Goal: Task Accomplishment & Management: Complete application form

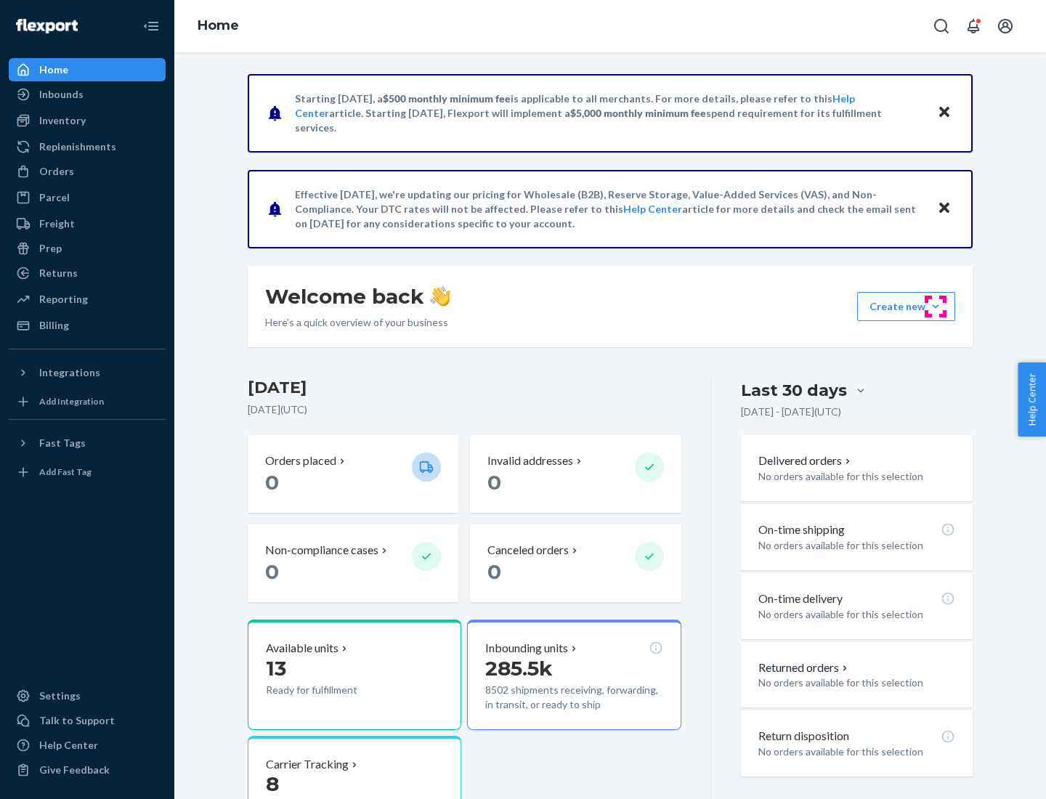
click at [936, 307] on button "Create new Create new inbound Create new order Create new product" at bounding box center [906, 306] width 98 height 29
click at [87, 94] on div "Inbounds" at bounding box center [87, 94] width 154 height 20
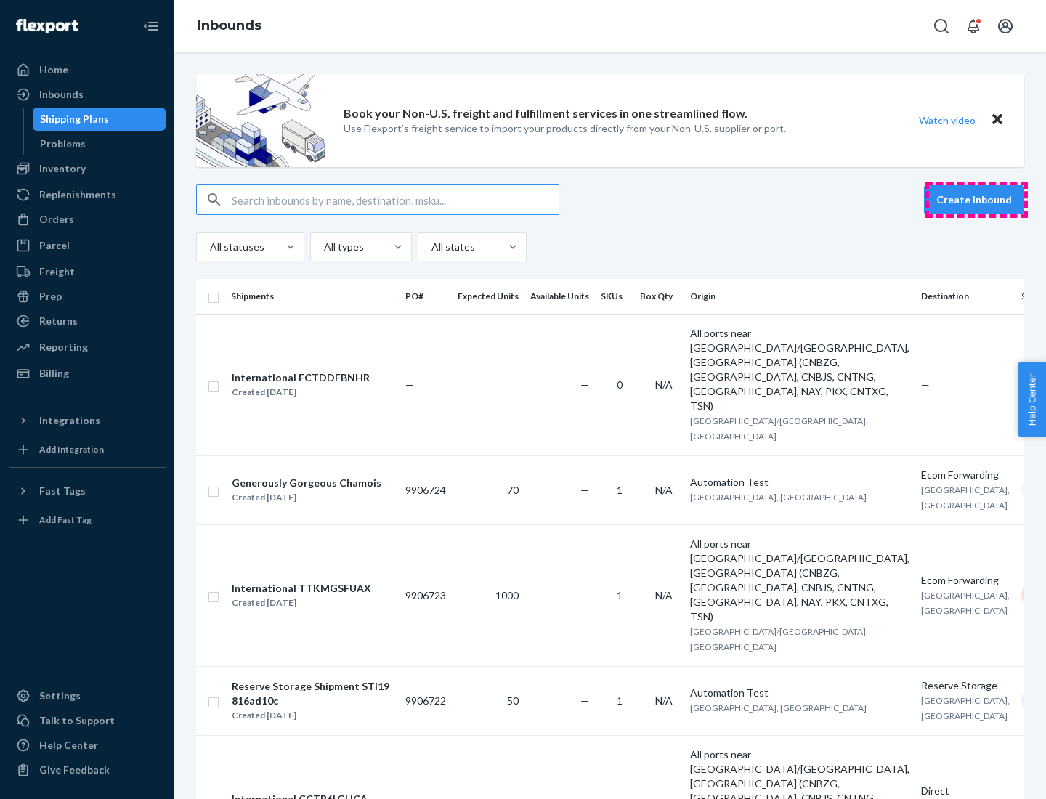
click at [977, 200] on button "Create inbound" at bounding box center [974, 199] width 100 height 29
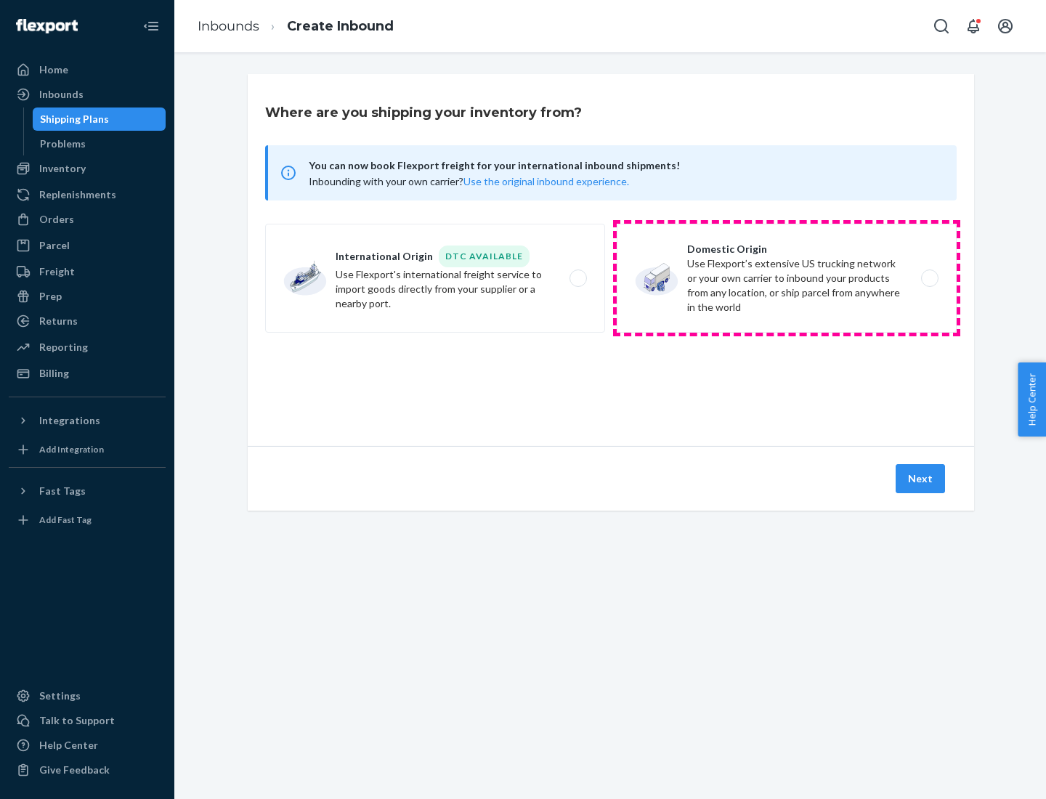
click at [787, 278] on label "Domestic Origin Use Flexport’s extensive US trucking network or your own carrie…" at bounding box center [787, 278] width 340 height 109
click at [929, 278] on input "Domestic Origin Use Flexport’s extensive US trucking network or your own carrie…" at bounding box center [933, 278] width 9 height 9
radio input "true"
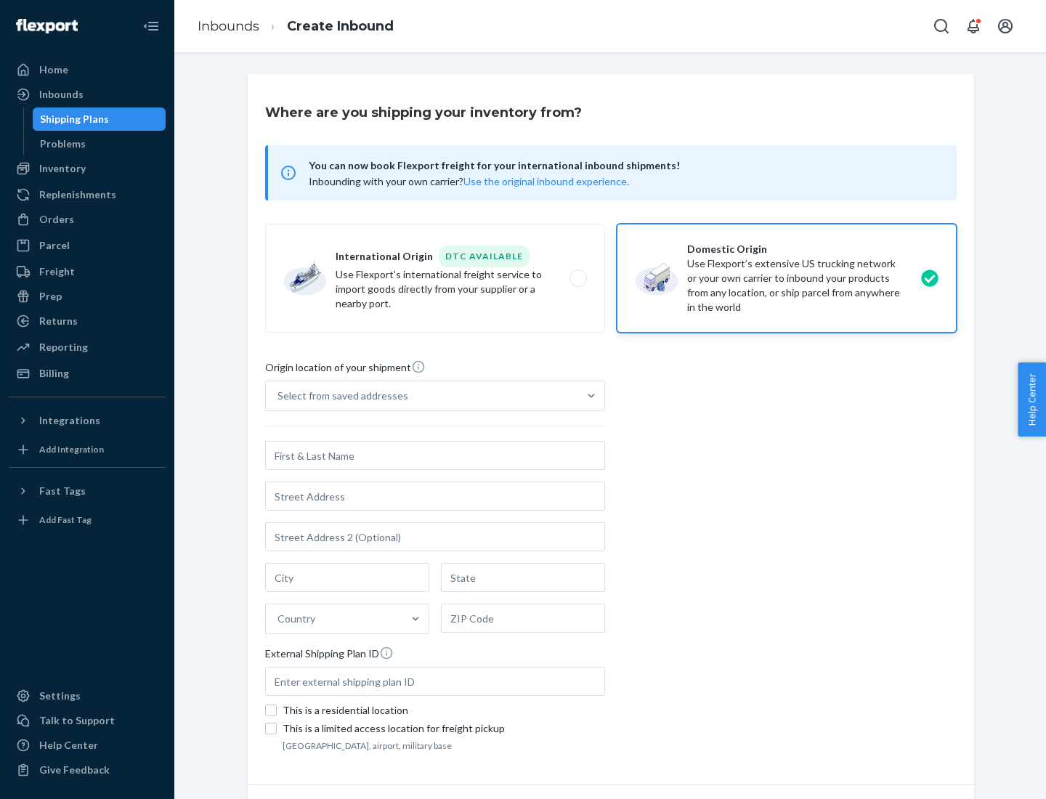
click at [339, 396] on div "Select from saved addresses" at bounding box center [343, 396] width 131 height 15
click at [279, 396] on input "Select from saved addresses" at bounding box center [278, 396] width 1 height 15
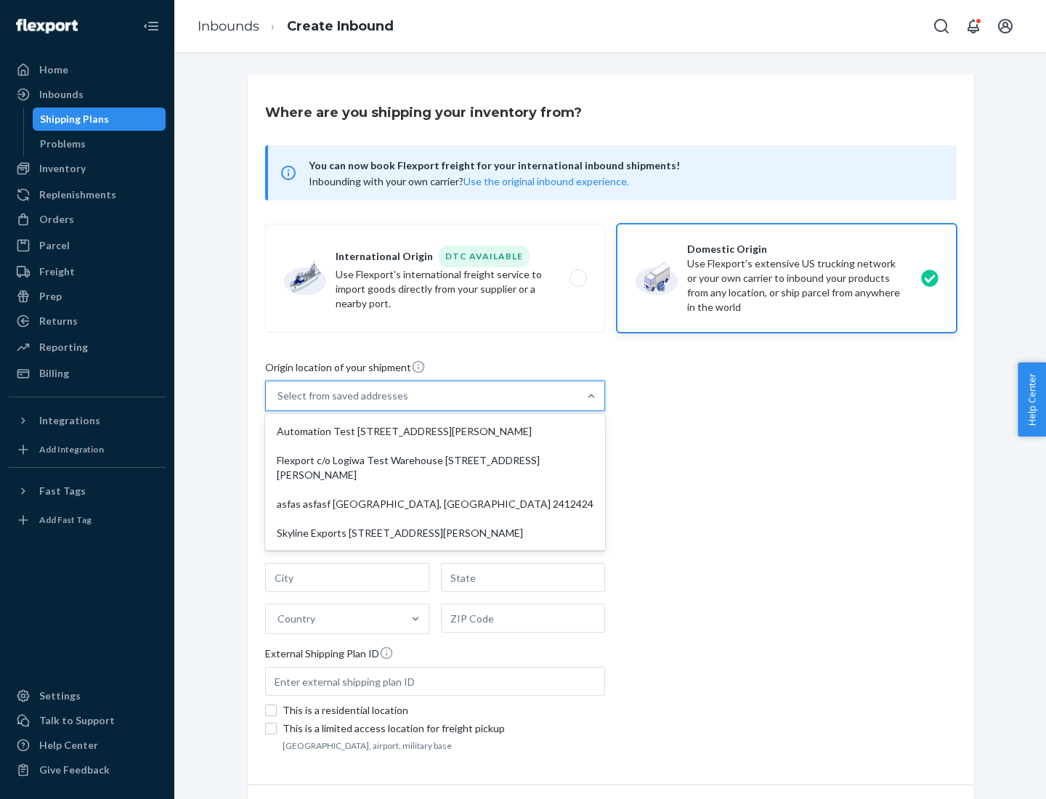
scroll to position [6, 0]
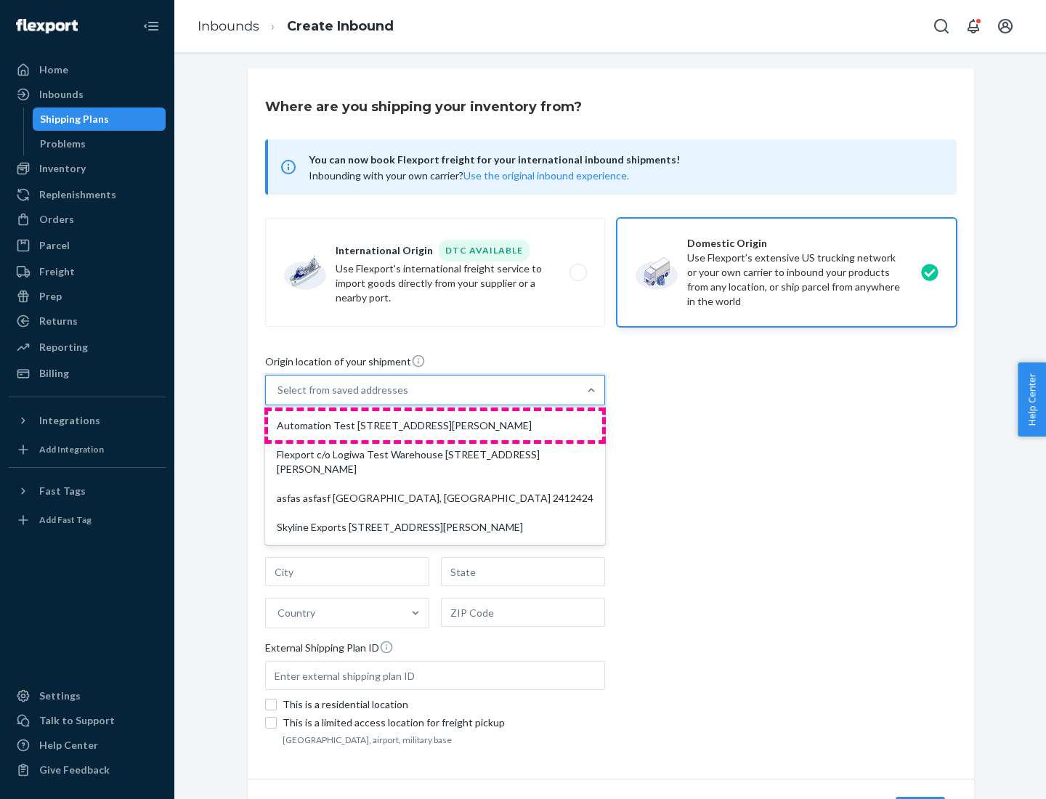
click at [435, 426] on div "Automation Test [STREET_ADDRESS][PERSON_NAME]" at bounding box center [435, 425] width 334 height 29
click at [279, 397] on input "option Automation Test [STREET_ADDRESS][PERSON_NAME] focused, 1 of 4. 4 results…" at bounding box center [278, 390] width 1 height 15
type input "Automation Test"
type input "9th Floor"
type input "[GEOGRAPHIC_DATA]"
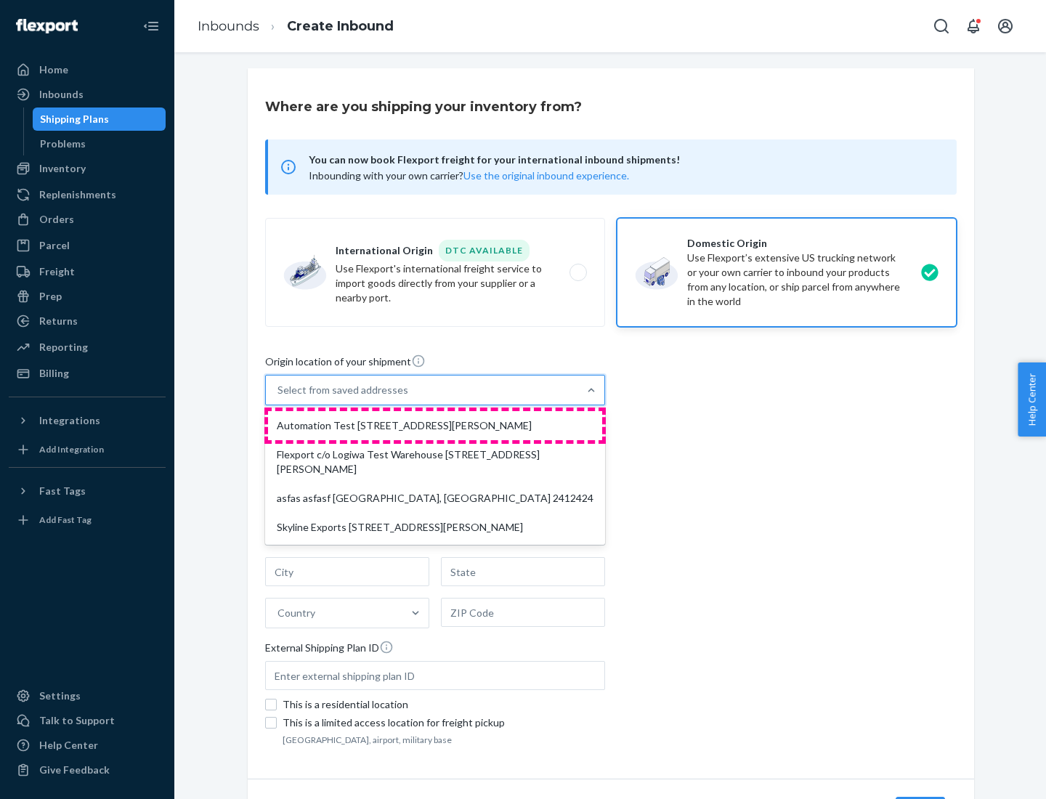
type input "CA"
type input "94104"
type input "[STREET_ADDRESS][PERSON_NAME]"
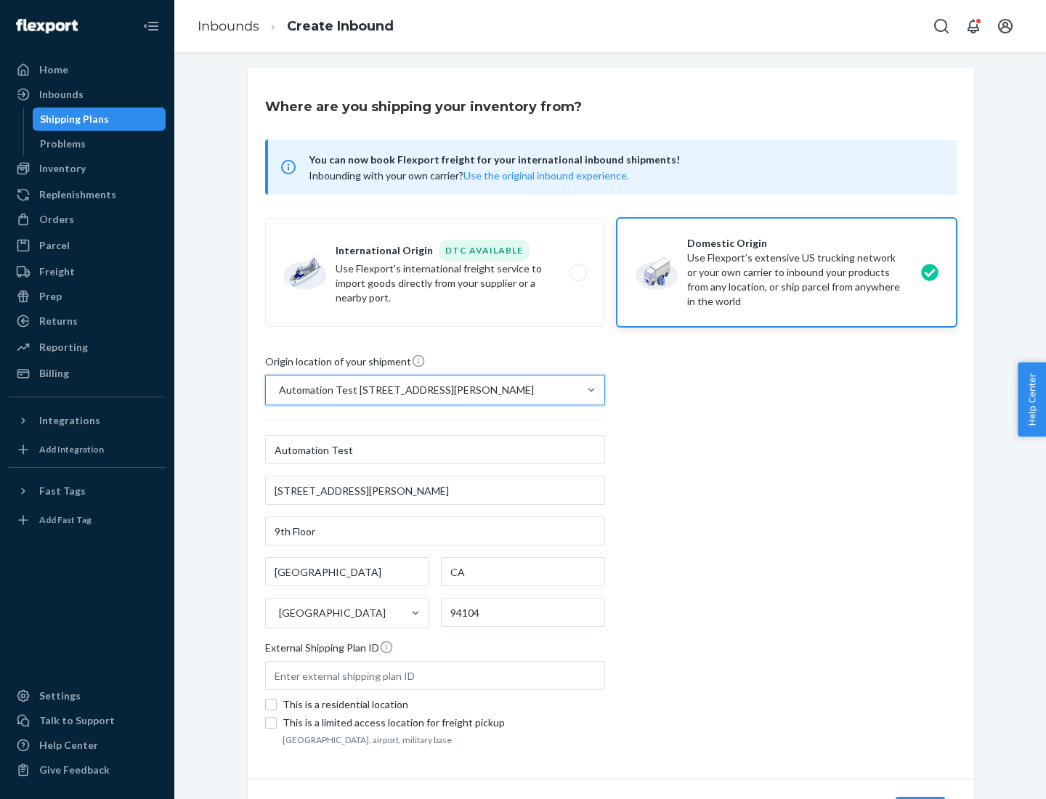
scroll to position [85, 0]
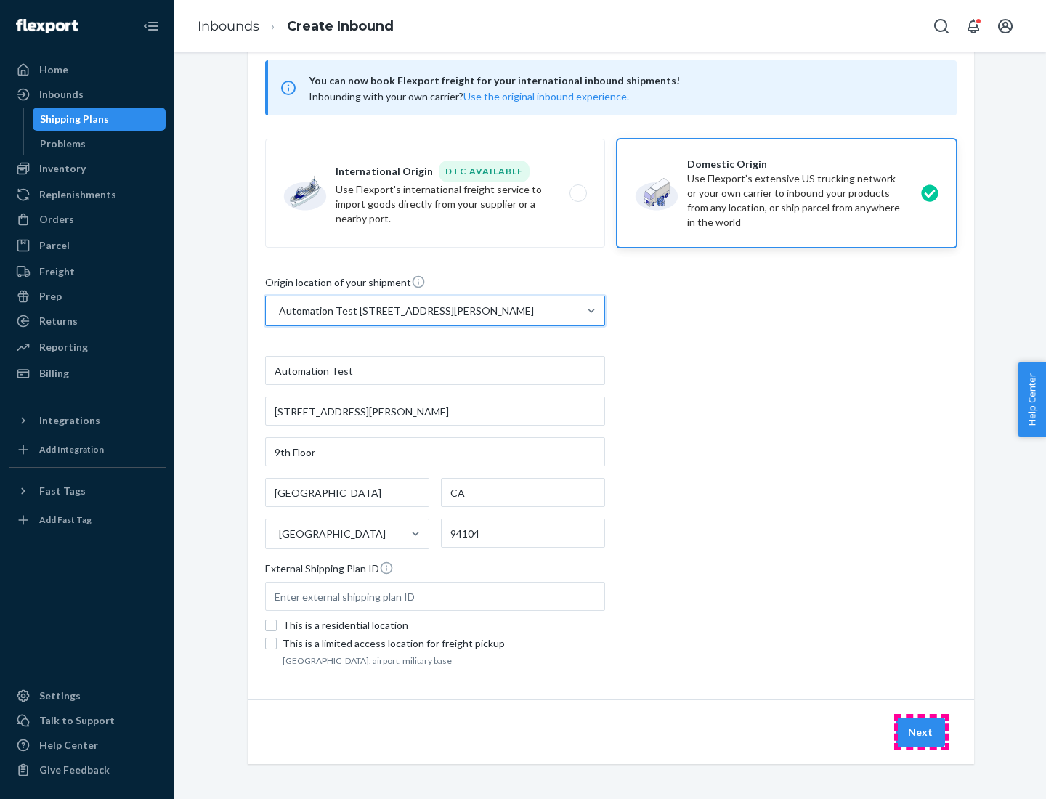
click at [921, 732] on button "Next" at bounding box center [920, 732] width 49 height 29
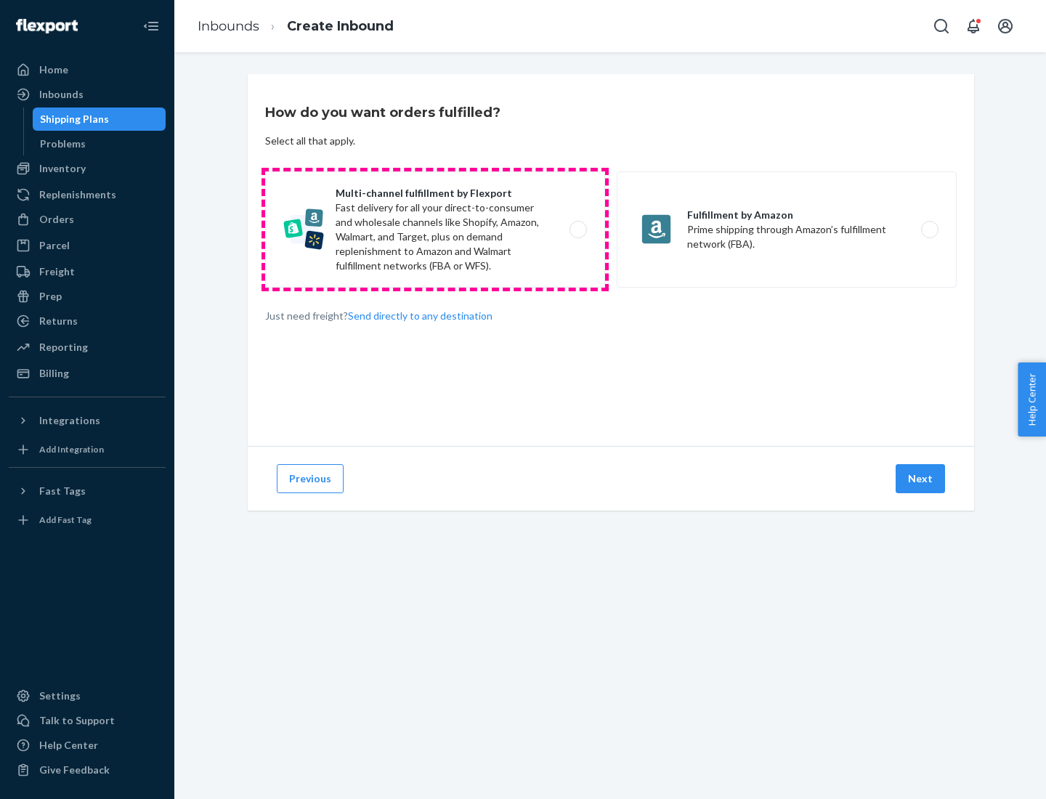
click at [435, 230] on label "Multi-channel fulfillment by Flexport Fast delivery for all your direct-to-cons…" at bounding box center [435, 229] width 340 height 116
click at [578, 230] on input "Multi-channel fulfillment by Flexport Fast delivery for all your direct-to-cons…" at bounding box center [582, 229] width 9 height 9
radio input "true"
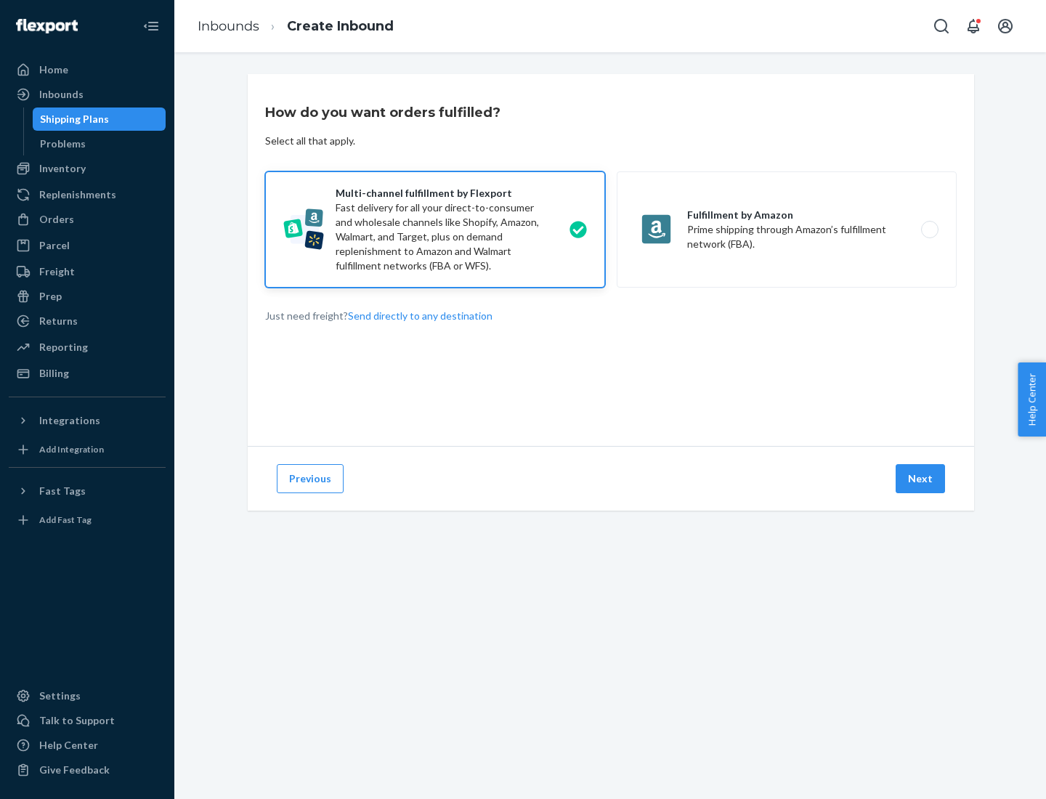
click at [921, 479] on button "Next" at bounding box center [920, 478] width 49 height 29
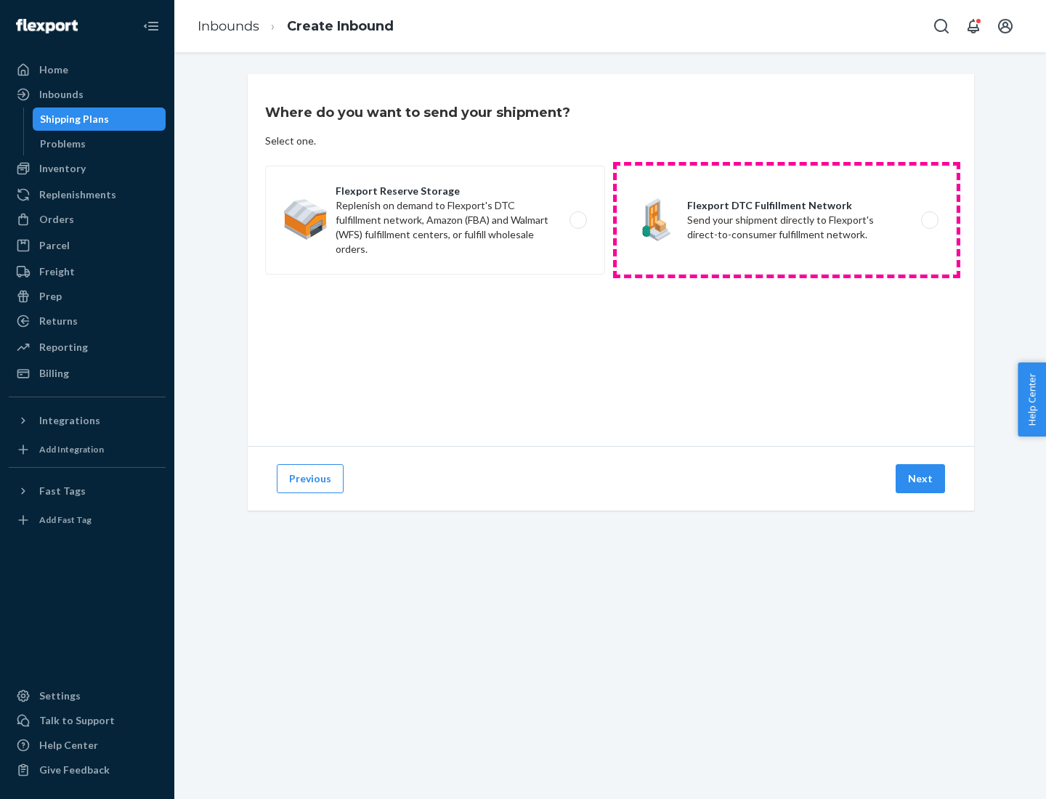
click at [787, 220] on label "Flexport DTC Fulfillment Network Send your shipment directly to Flexport's dire…" at bounding box center [787, 220] width 340 height 109
click at [929, 220] on input "Flexport DTC Fulfillment Network Send your shipment directly to Flexport's dire…" at bounding box center [933, 220] width 9 height 9
radio input "true"
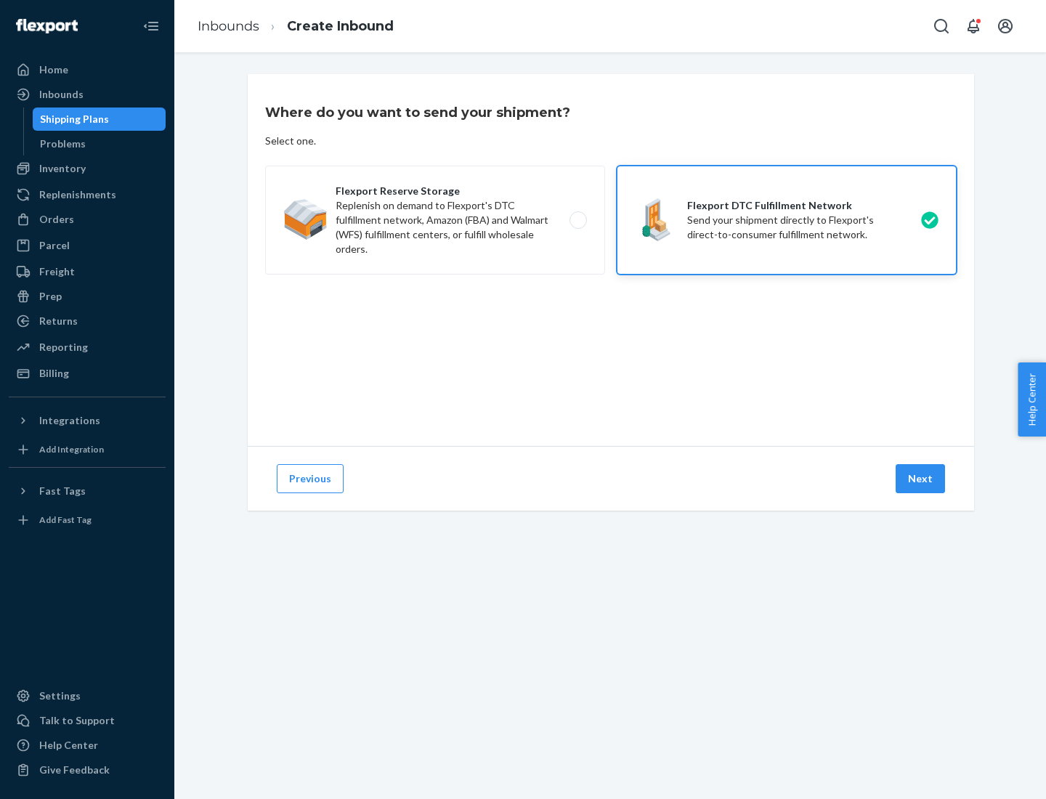
click at [921, 479] on button "Next" at bounding box center [920, 478] width 49 height 29
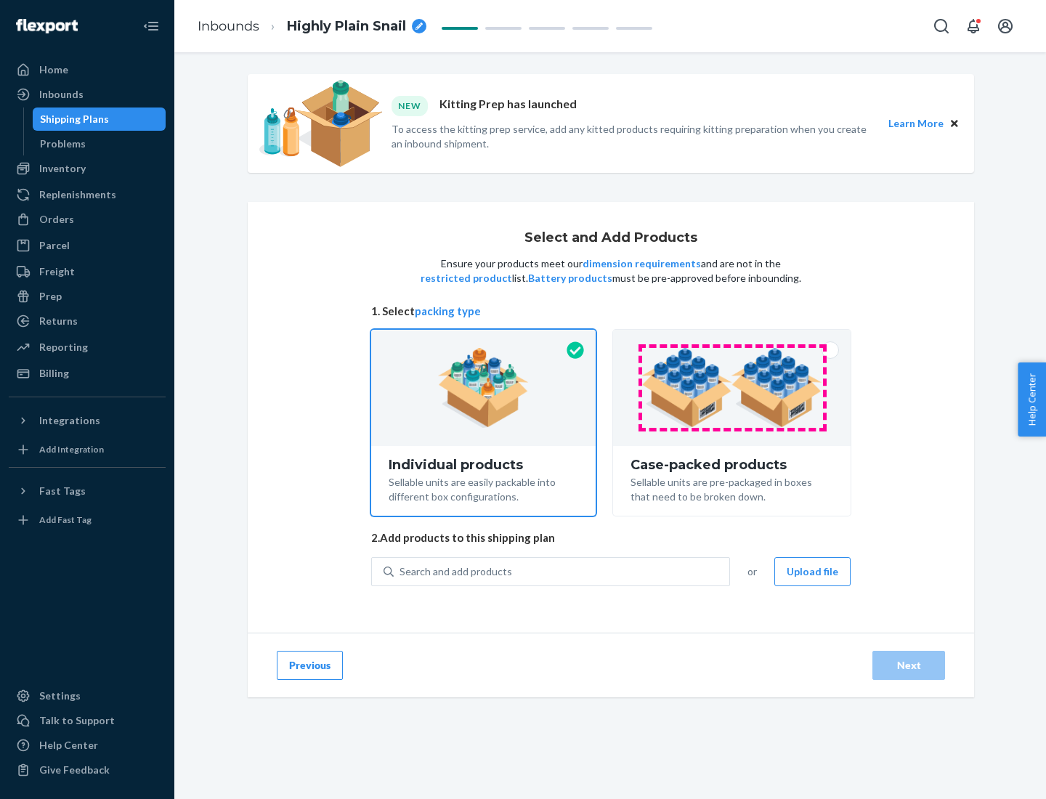
click at [732, 388] on img at bounding box center [732, 388] width 181 height 80
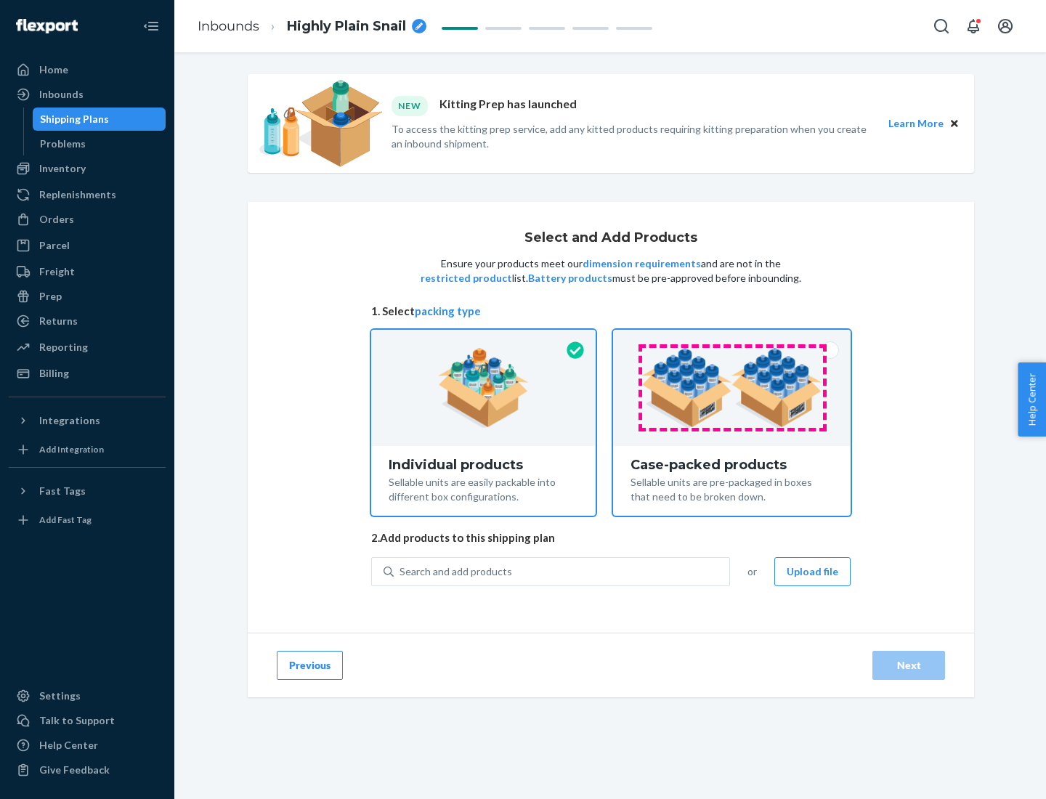
click at [732, 339] on input "Case-packed products Sellable units are pre-packaged in boxes that need to be b…" at bounding box center [731, 334] width 9 height 9
radio input "true"
radio input "false"
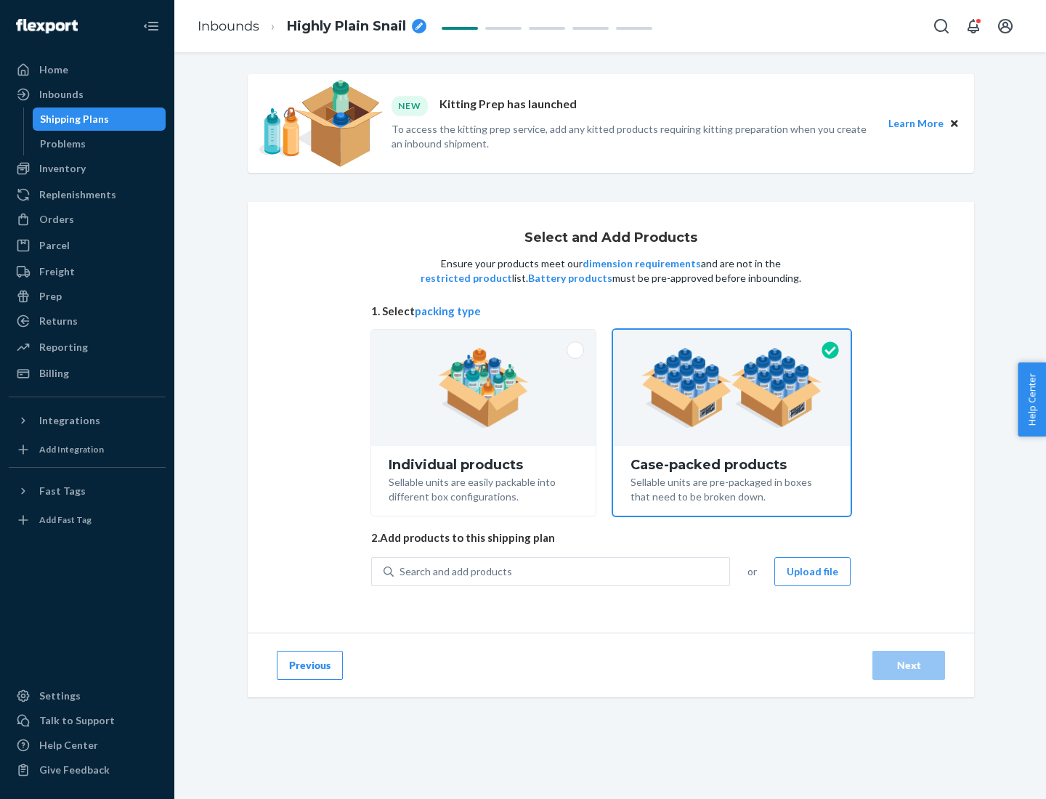
click at [562, 571] on div "Search and add products" at bounding box center [562, 572] width 336 height 26
click at [401, 571] on input "Search and add products" at bounding box center [400, 572] width 1 height 15
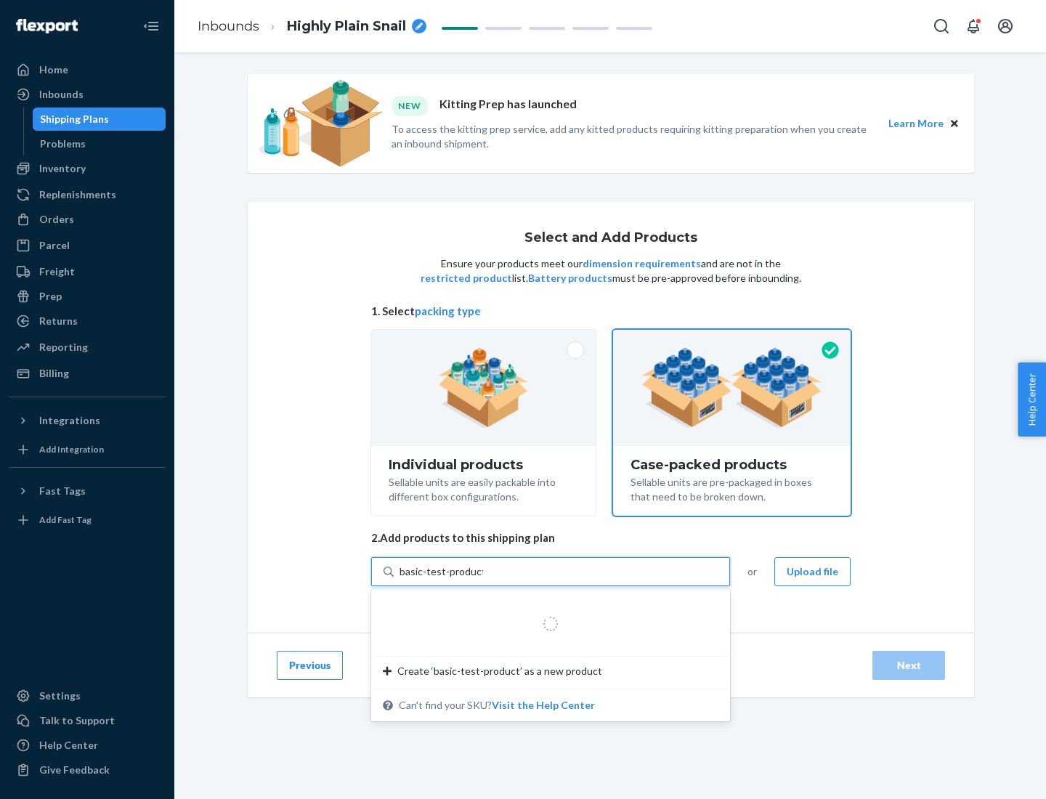
type input "basic-test-product-1"
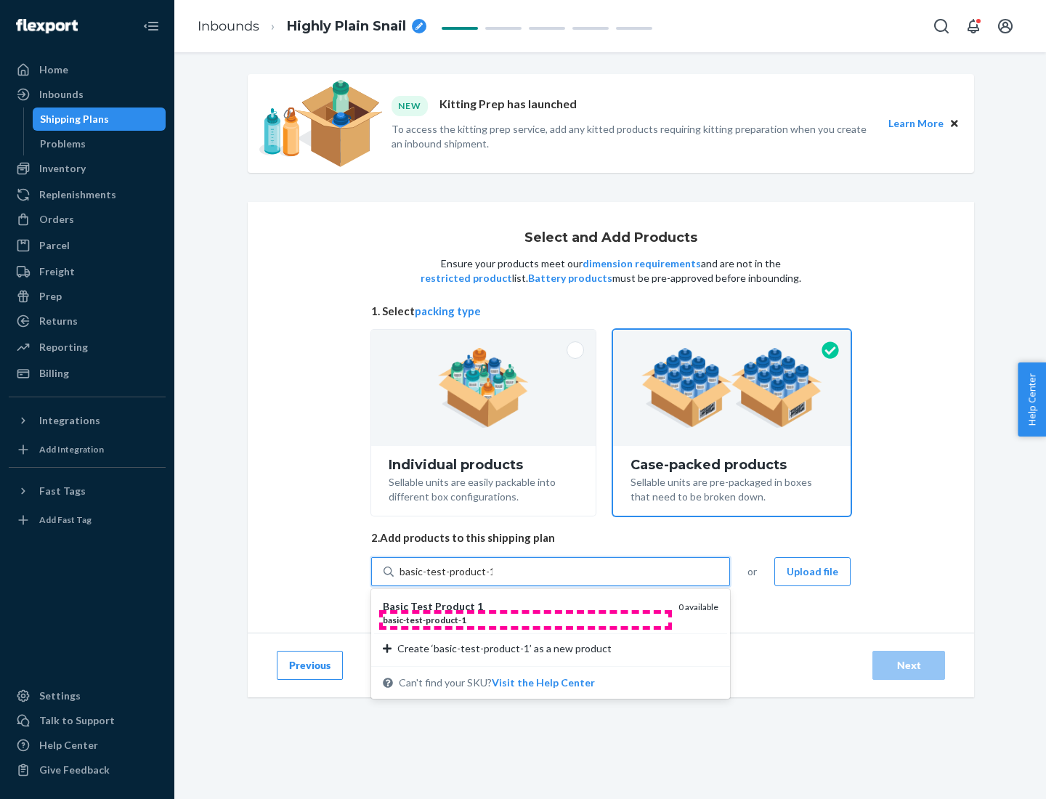
click at [525, 620] on div "basic - test - product - 1" at bounding box center [525, 620] width 284 height 12
click at [493, 579] on input "basic-test-product-1" at bounding box center [446, 572] width 93 height 15
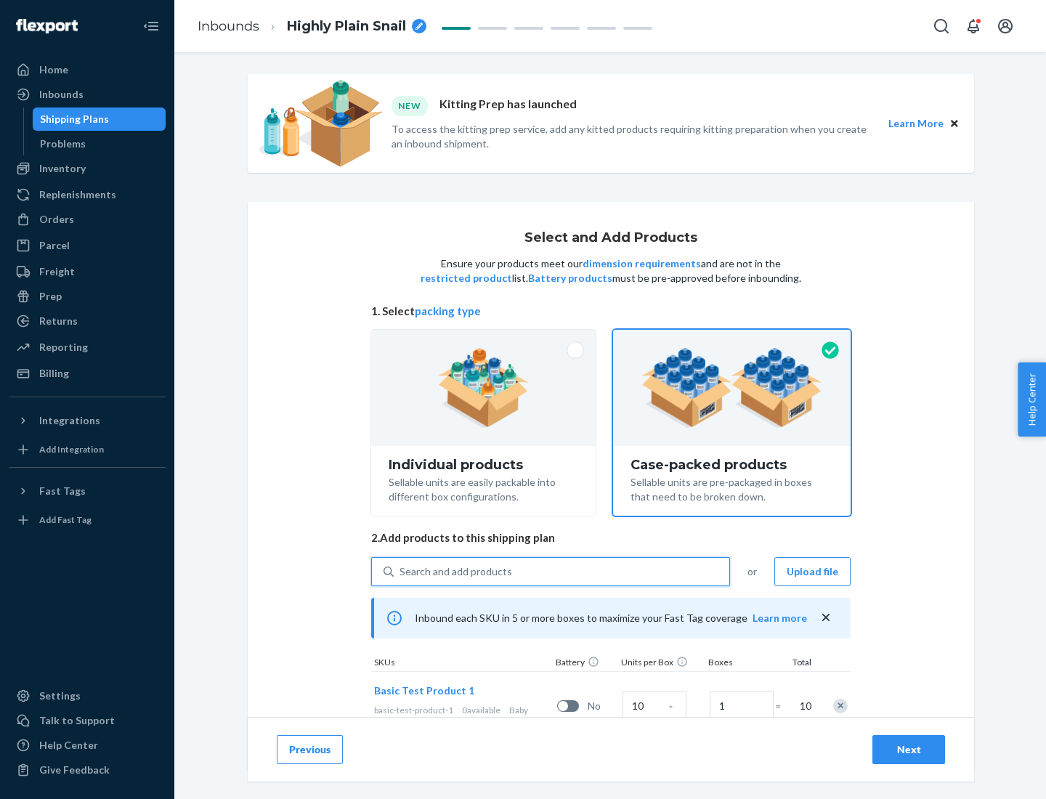
scroll to position [52, 0]
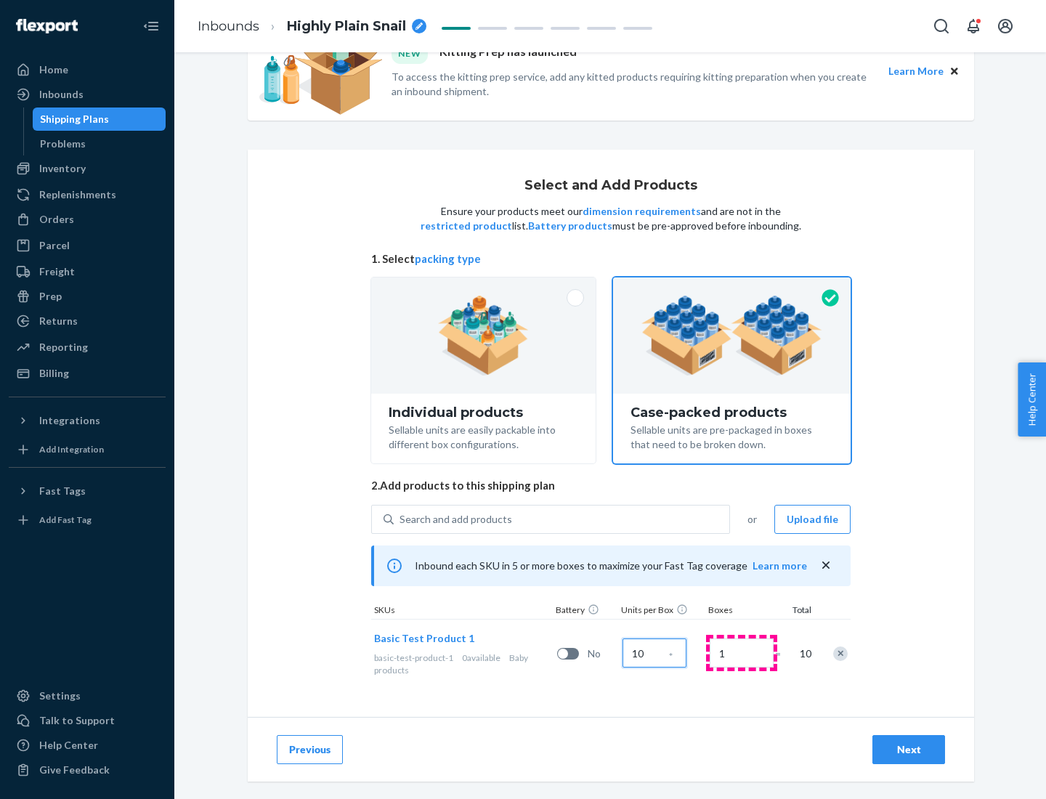
type input "10"
type input "7"
click at [909, 750] on div "Next" at bounding box center [909, 750] width 48 height 15
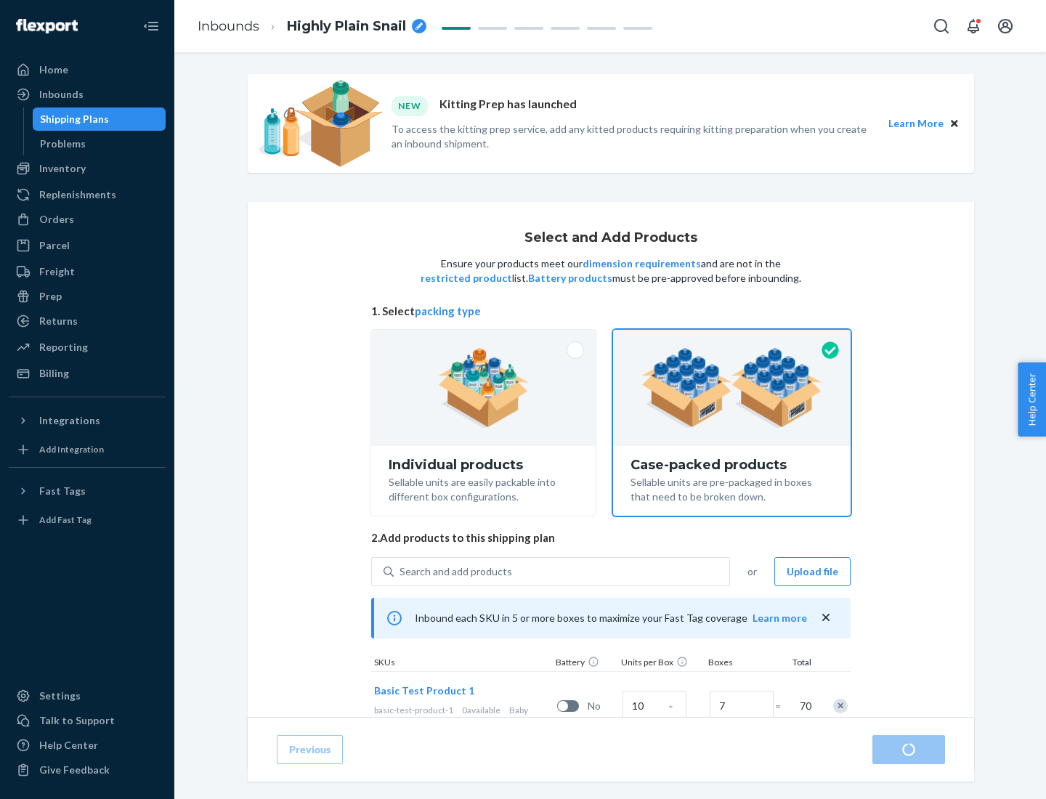
radio input "true"
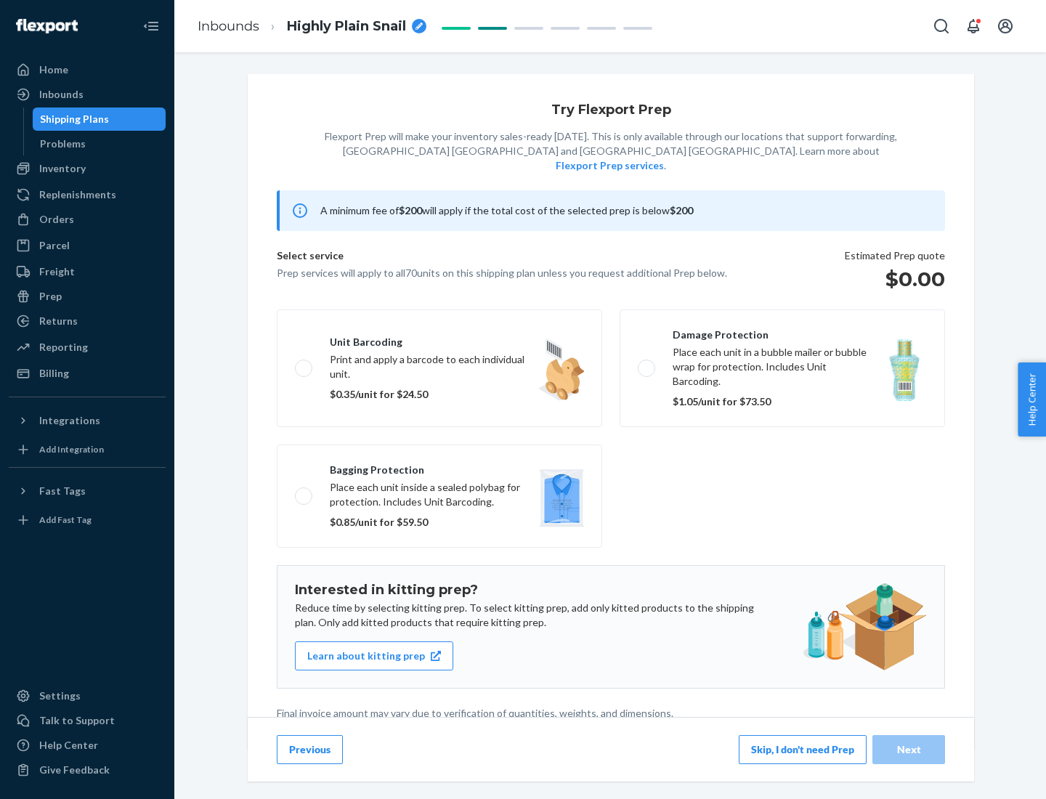
scroll to position [4, 0]
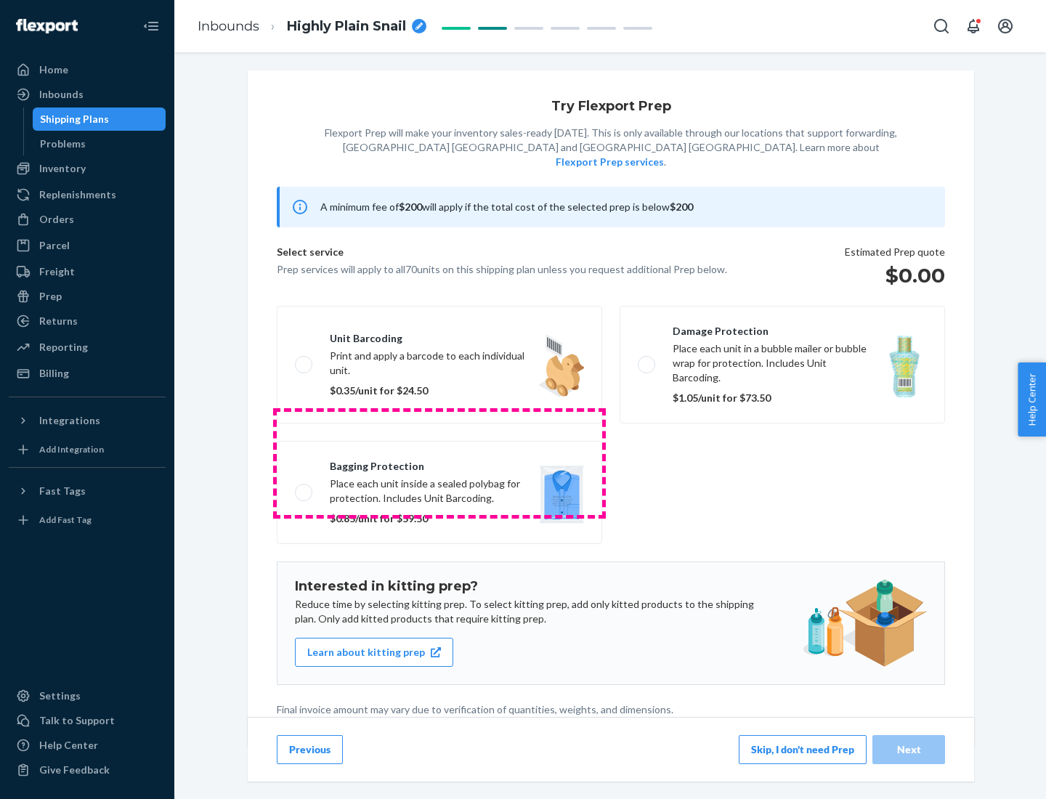
click at [440, 463] on label "Bagging protection Place each unit inside a sealed polybag for protection. Incl…" at bounding box center [440, 492] width 326 height 103
click at [304, 488] on input "Bagging protection Place each unit inside a sealed polybag for protection. Incl…" at bounding box center [299, 492] width 9 height 9
checkbox input "true"
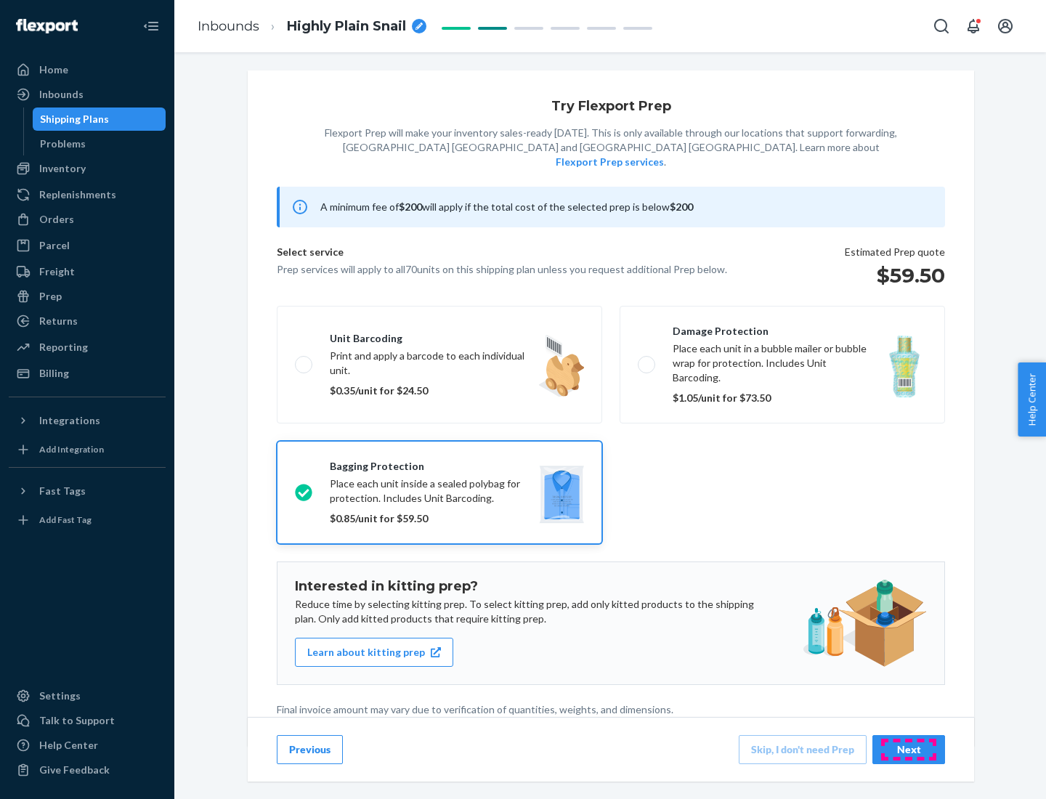
click at [909, 749] on div "Next" at bounding box center [909, 750] width 48 height 15
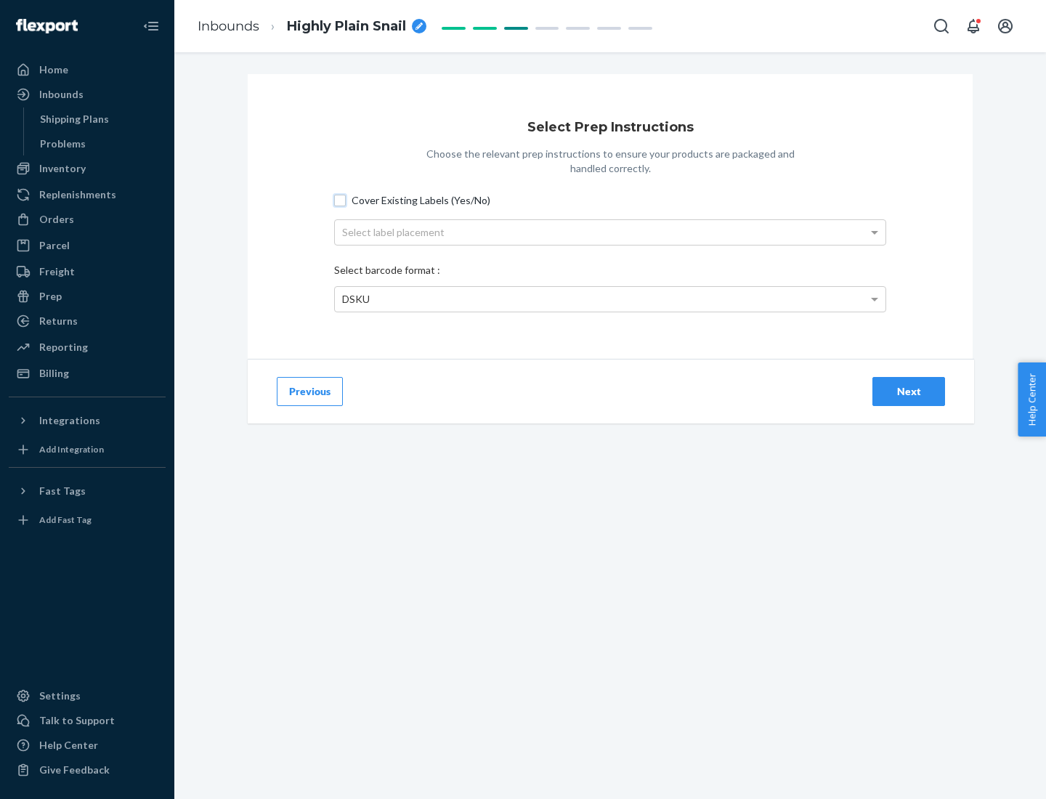
click at [340, 200] on input "Cover Existing Labels (Yes/No)" at bounding box center [340, 201] width 12 height 12
checkbox input "true"
click at [610, 232] on div "Select label placement" at bounding box center [610, 232] width 551 height 25
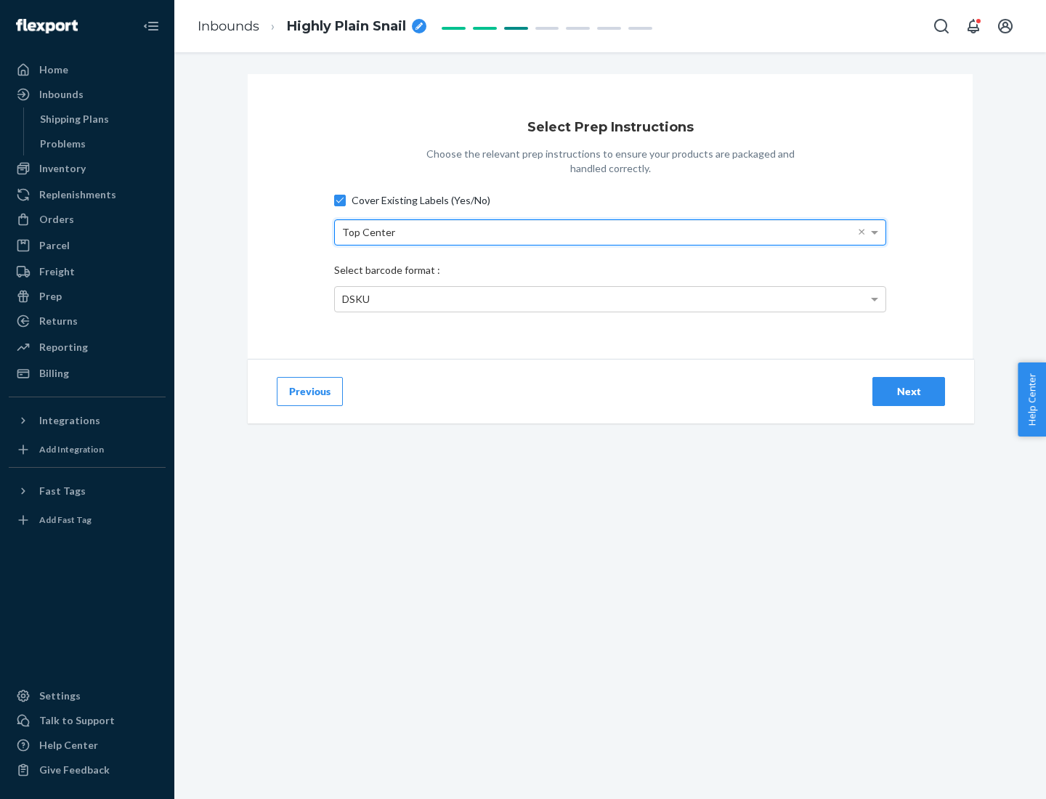
click at [610, 299] on div "DSKU" at bounding box center [610, 299] width 551 height 25
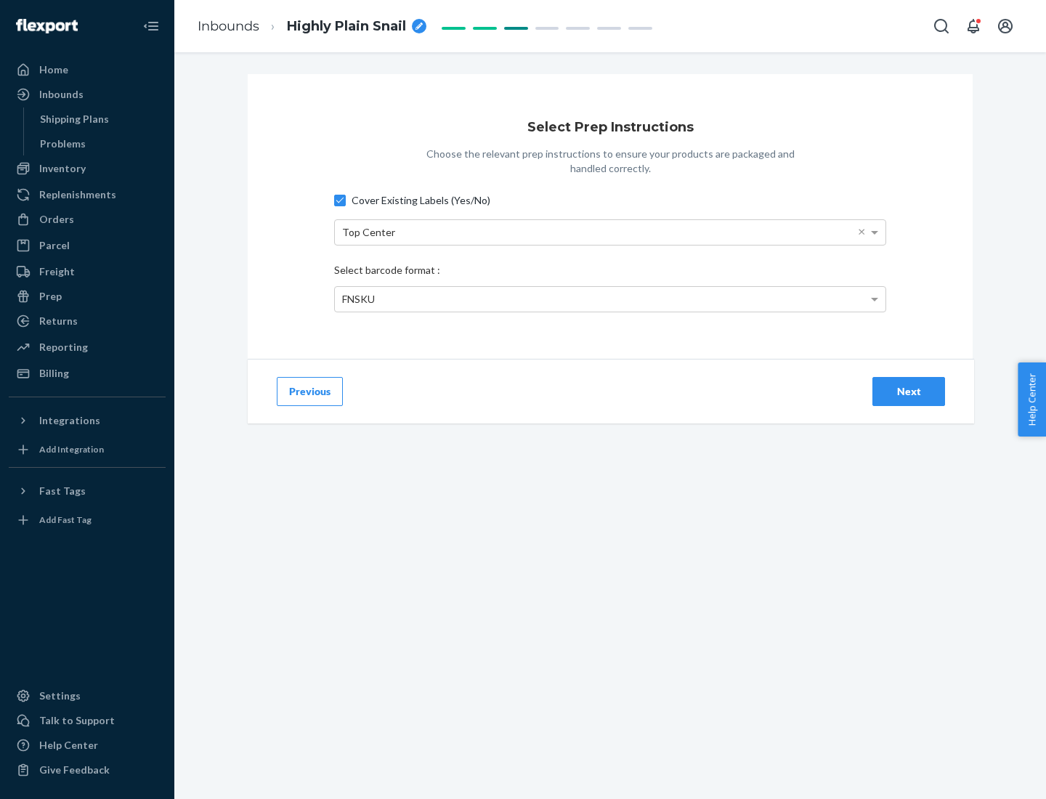
click at [909, 391] on div "Next" at bounding box center [909, 391] width 48 height 15
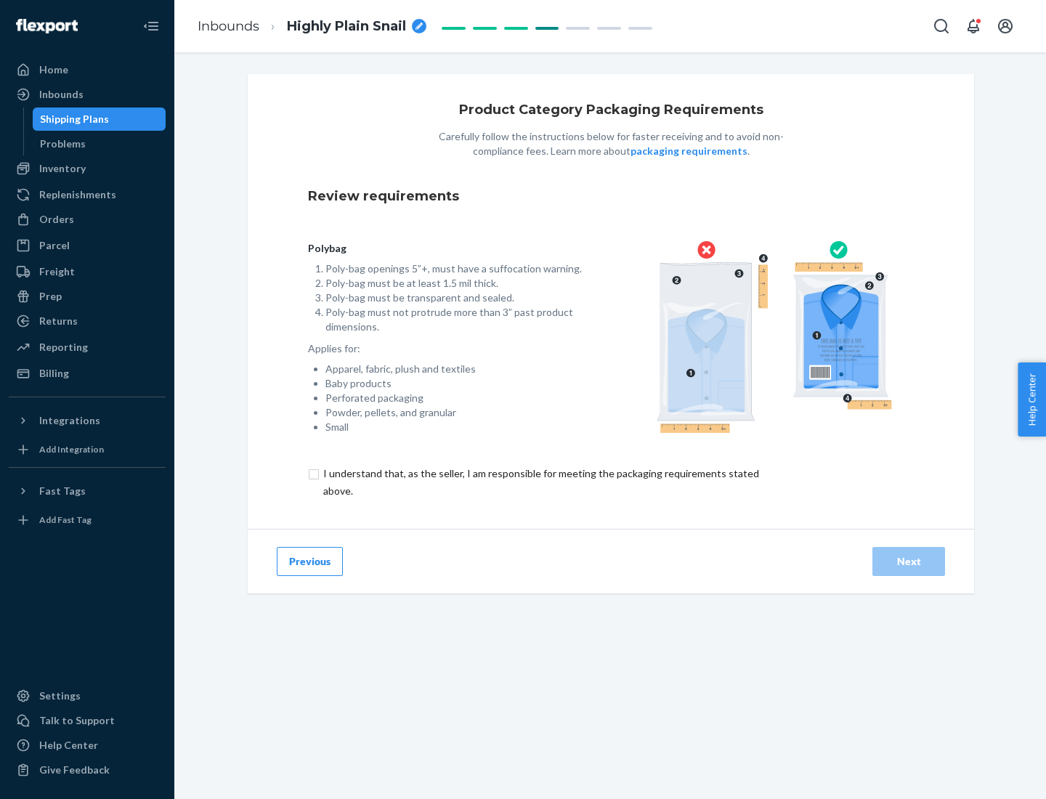
click at [540, 482] on input "checkbox" at bounding box center [549, 482] width 483 height 35
checkbox input "true"
click at [909, 561] on div "Next" at bounding box center [909, 561] width 48 height 15
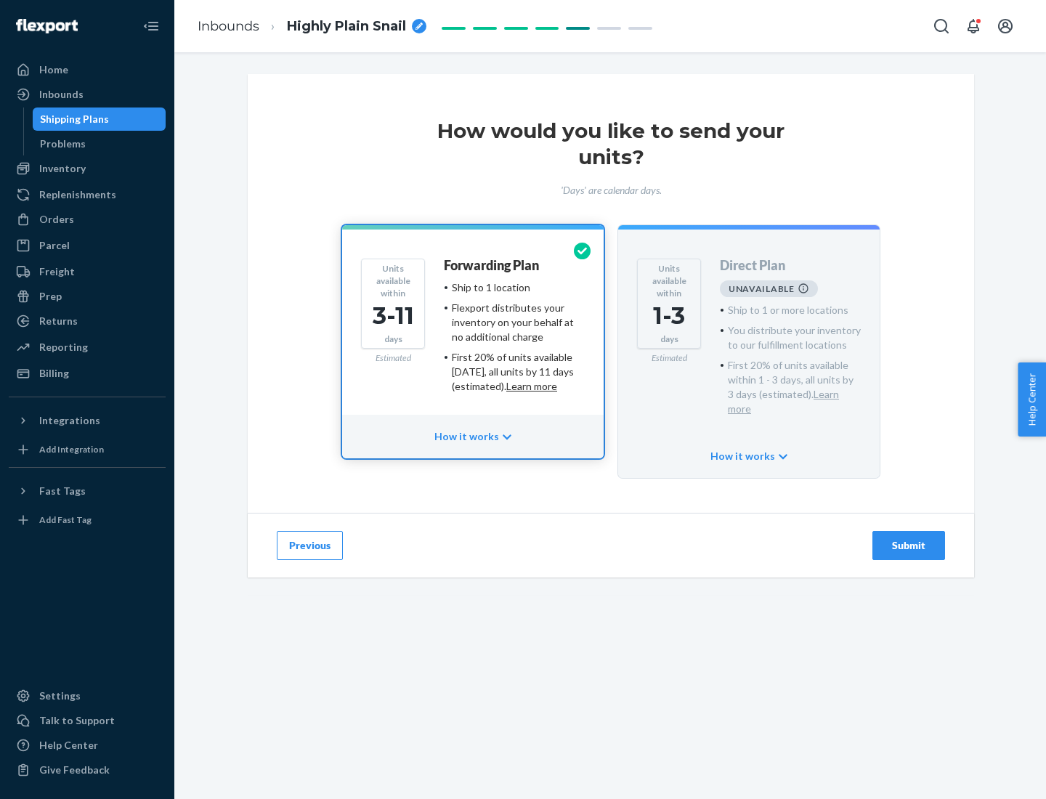
click at [493, 265] on h4 "Forwarding Plan" at bounding box center [491, 266] width 95 height 15
click at [909, 538] on div "Submit" at bounding box center [909, 545] width 48 height 15
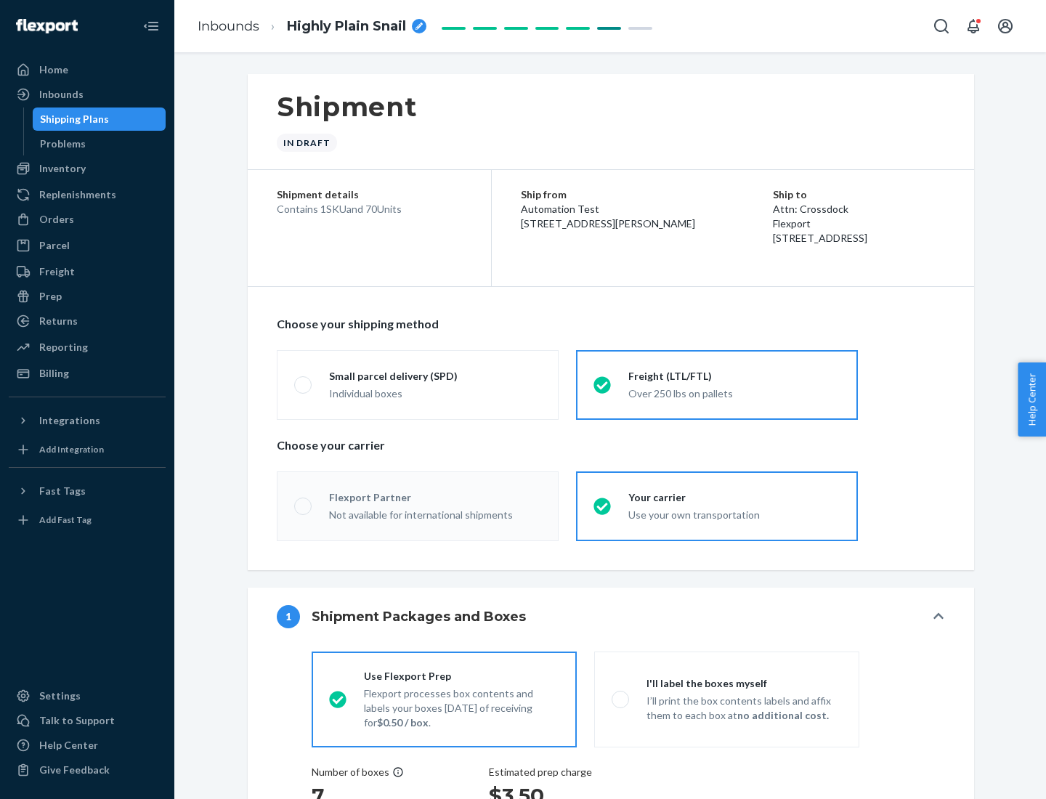
radio input "true"
radio input "false"
radio input "true"
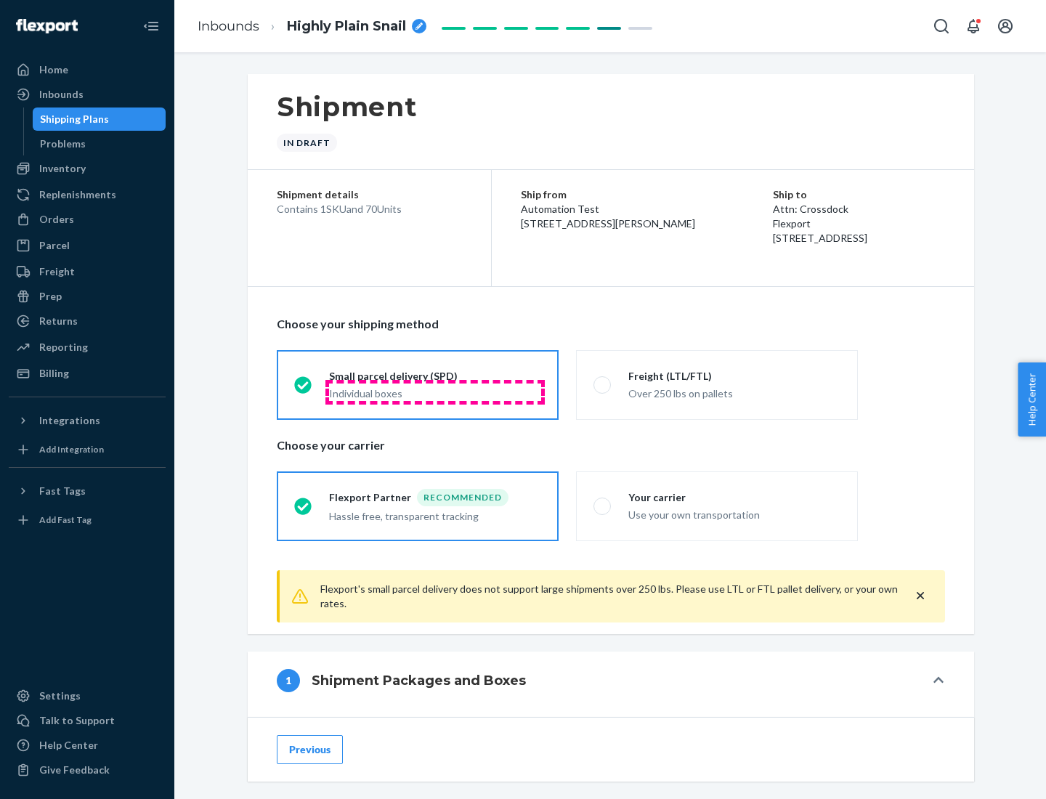
click at [435, 392] on div "Individual boxes" at bounding box center [435, 394] width 212 height 15
click at [304, 389] on input "Small parcel delivery (SPD) Individual boxes" at bounding box center [298, 384] width 9 height 9
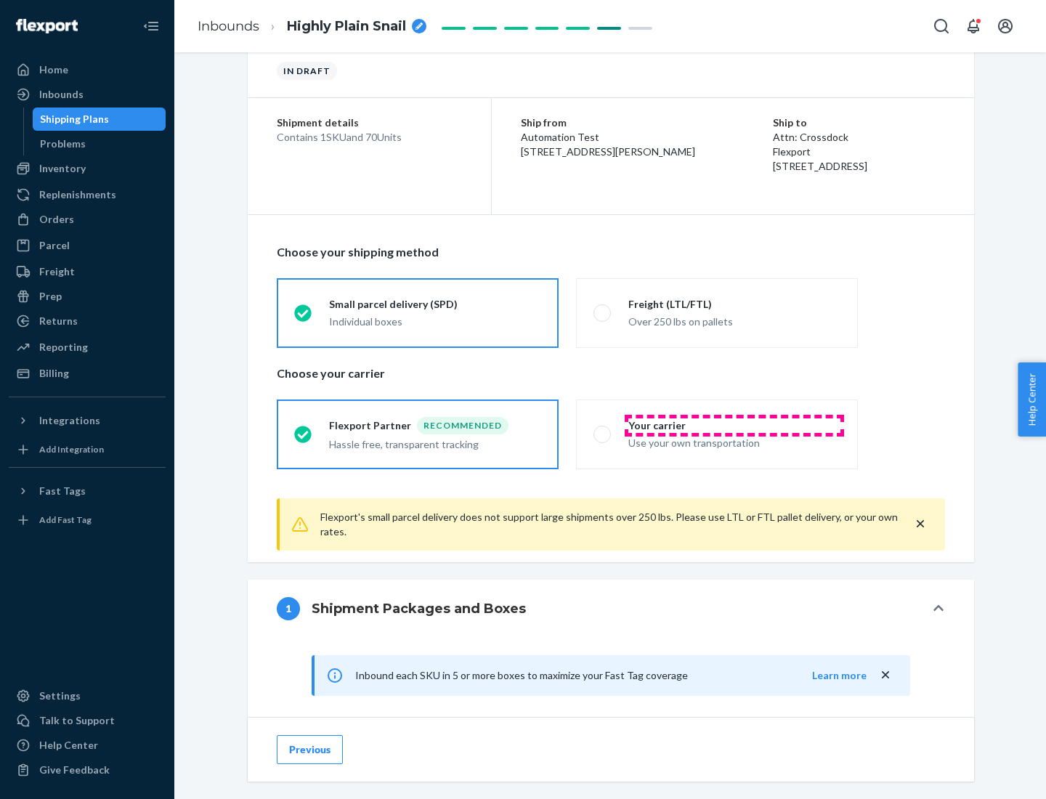
click at [735, 425] on div "Your carrier" at bounding box center [735, 426] width 212 height 15
click at [603, 429] on input "Your carrier Use your own transportation" at bounding box center [598, 433] width 9 height 9
radio input "true"
radio input "false"
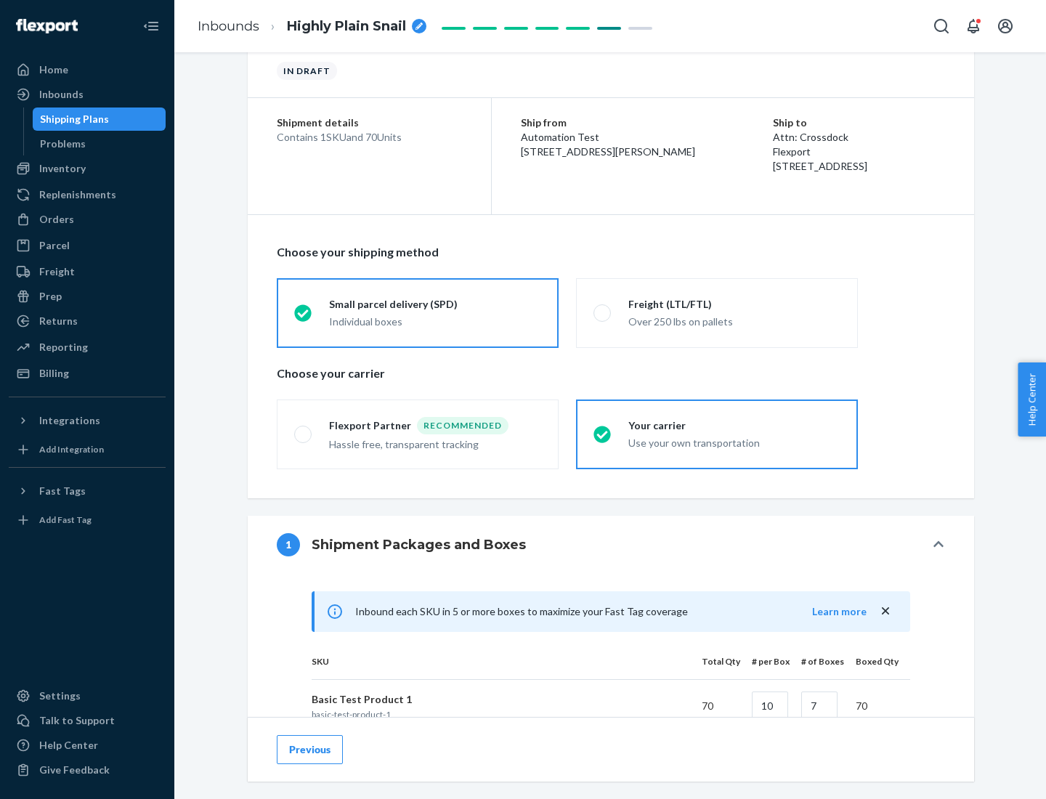
scroll to position [352, 0]
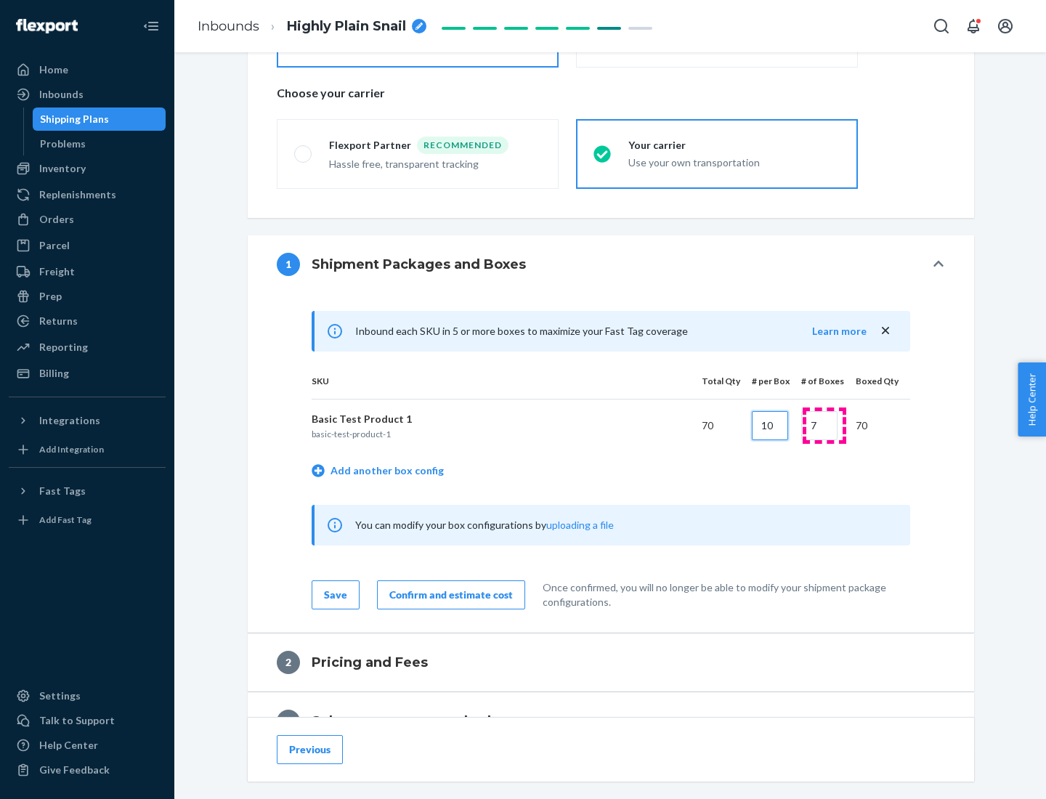
type input "10"
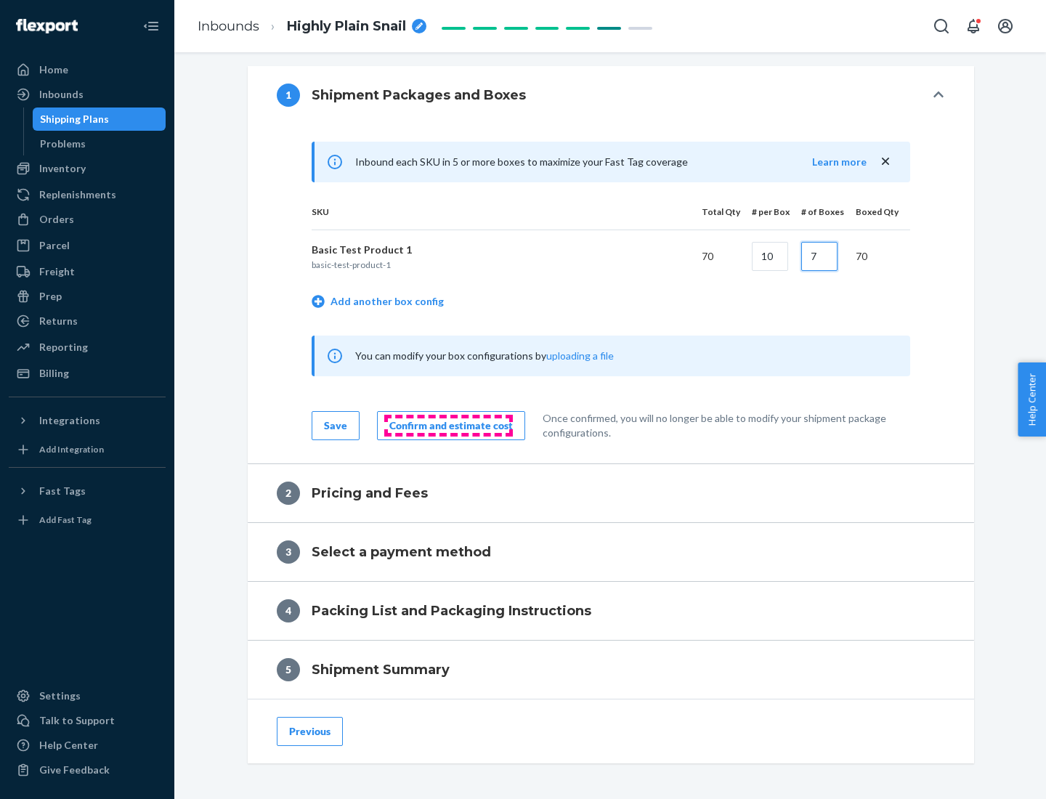
type input "7"
click at [448, 425] on div "Confirm and estimate cost" at bounding box center [451, 426] width 124 height 15
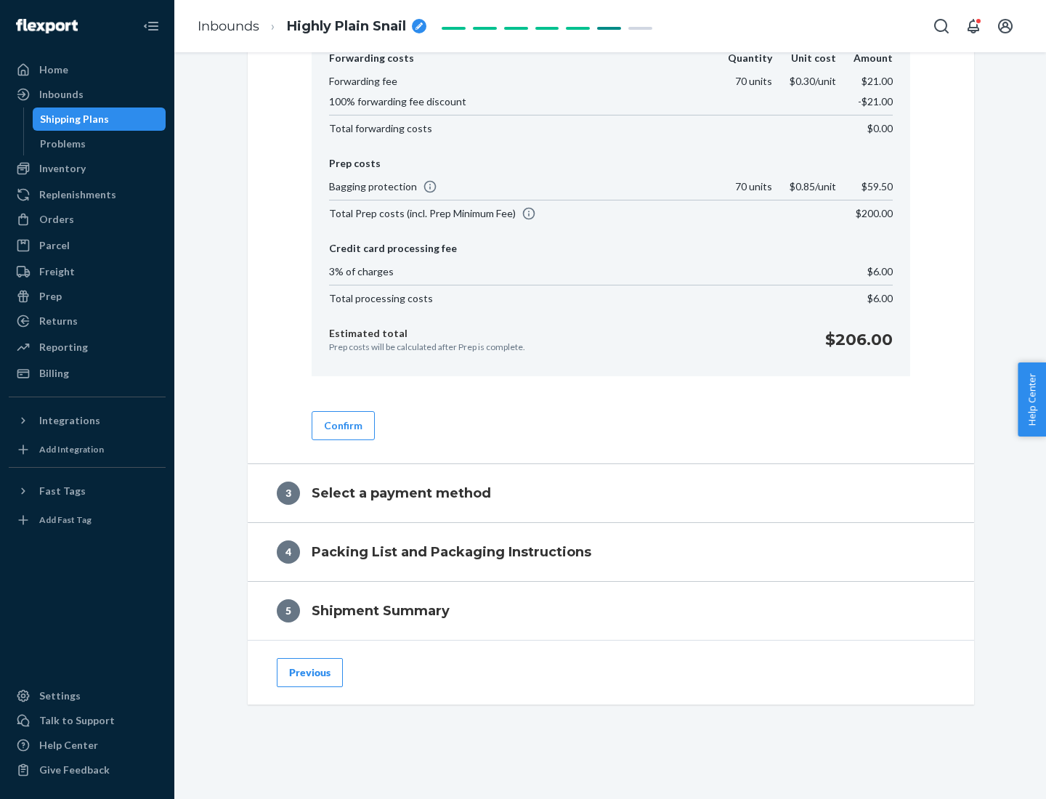
click at [342, 425] on button "Confirm" at bounding box center [343, 425] width 63 height 29
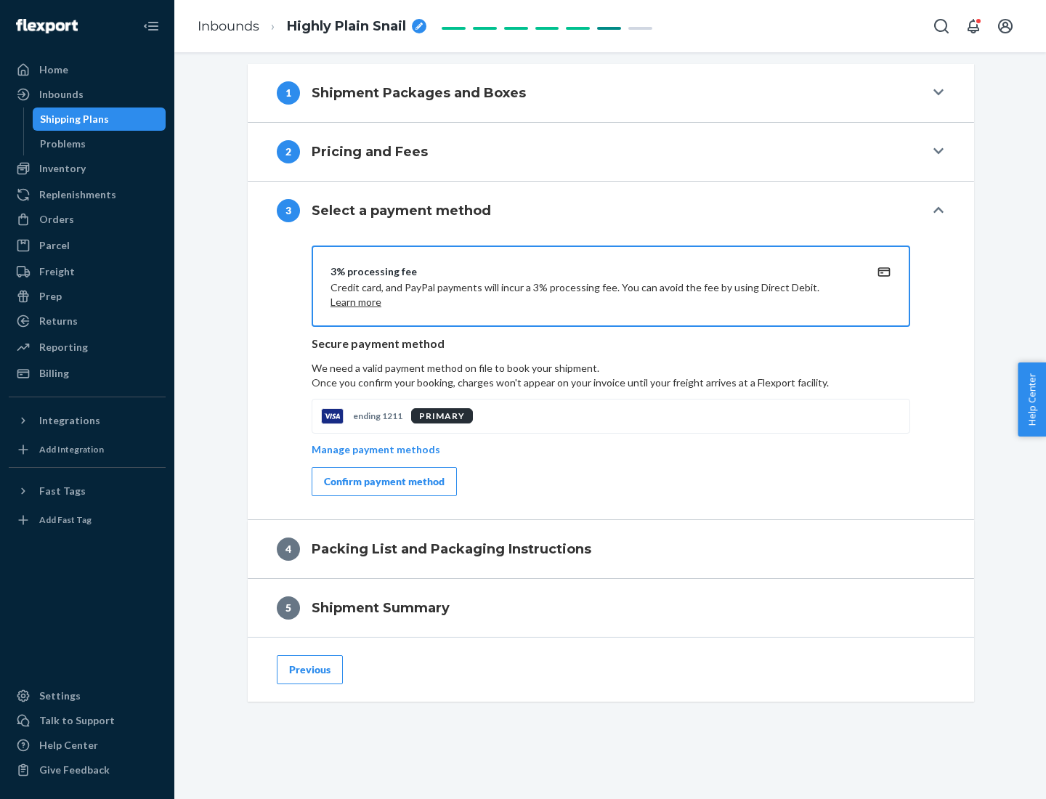
scroll to position [524, 0]
click at [383, 482] on div "Confirm payment method" at bounding box center [384, 481] width 121 height 15
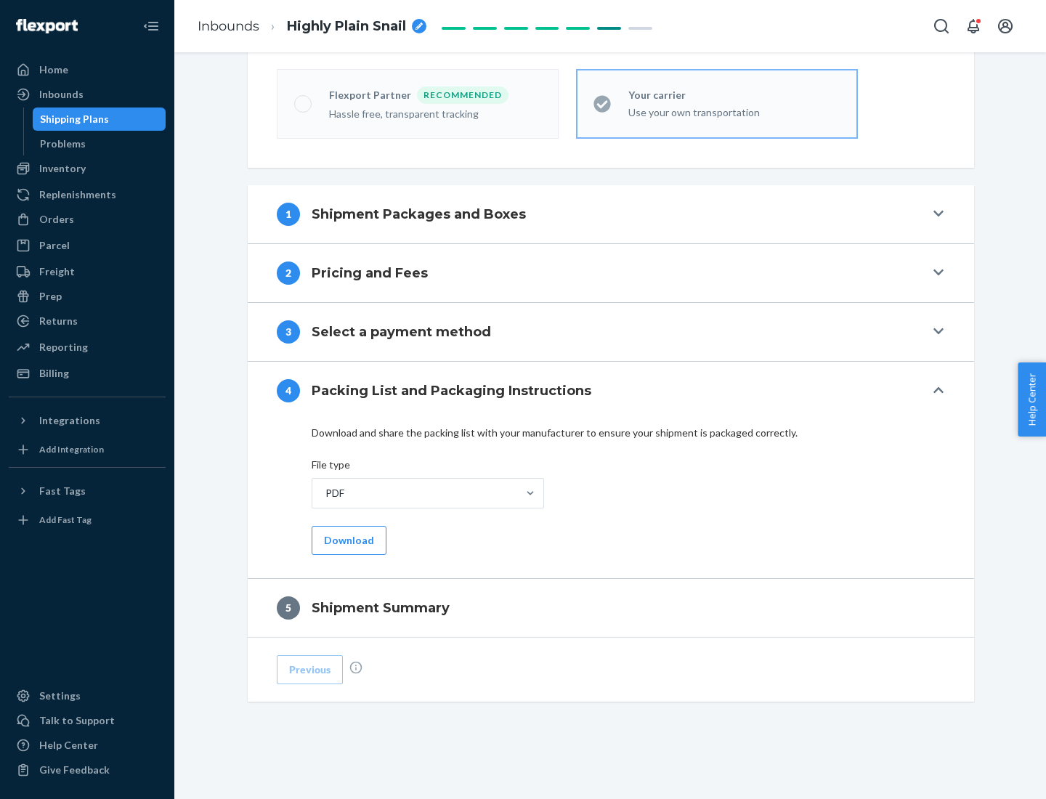
scroll to position [403, 0]
click at [347, 540] on button "Download" at bounding box center [349, 540] width 75 height 29
